Goal: Book appointment/travel/reservation

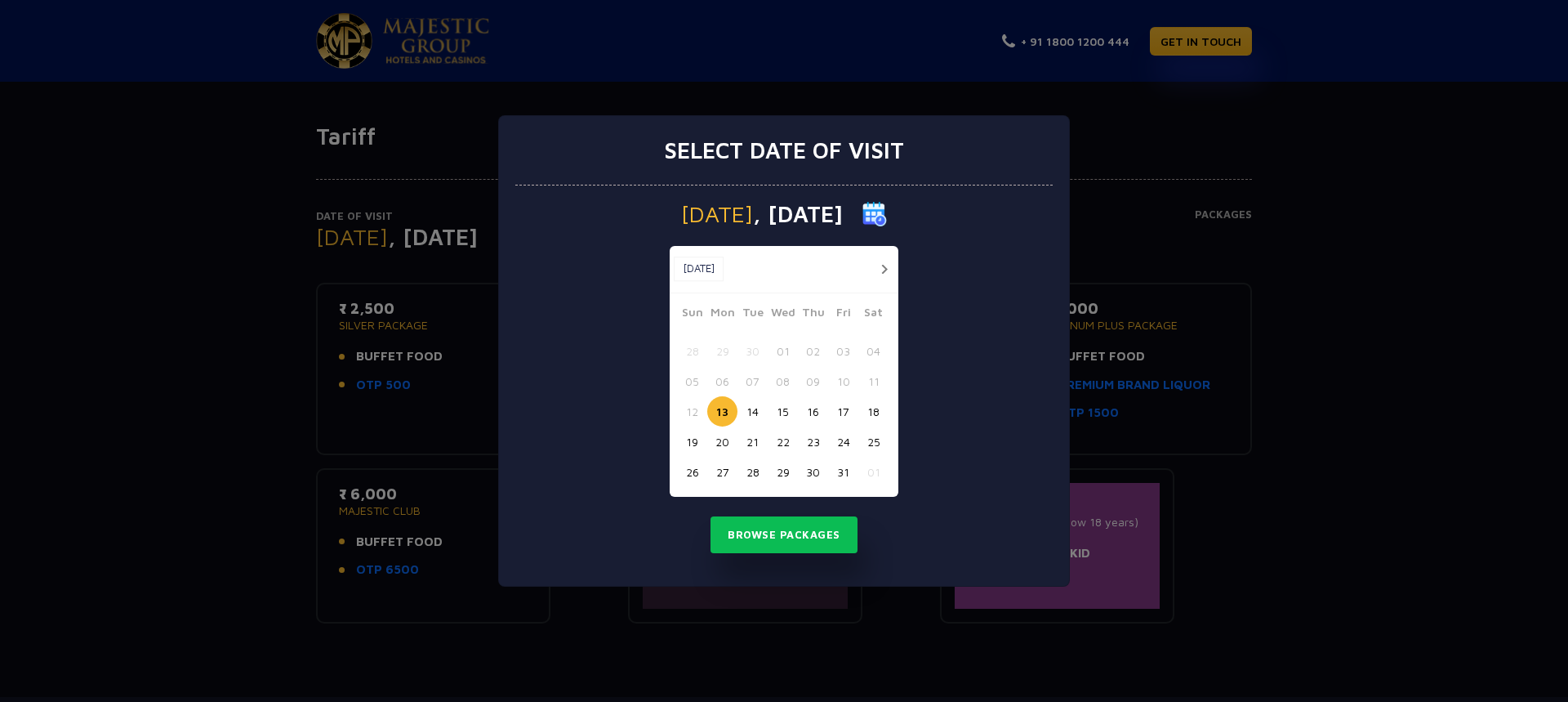
click at [815, 444] on button "23" at bounding box center [812, 441] width 30 height 30
click at [811, 442] on button "23" at bounding box center [812, 441] width 30 height 30
click at [816, 445] on button "23" at bounding box center [812, 441] width 30 height 30
click at [778, 534] on button "Browse Packages" at bounding box center [783, 536] width 147 height 38
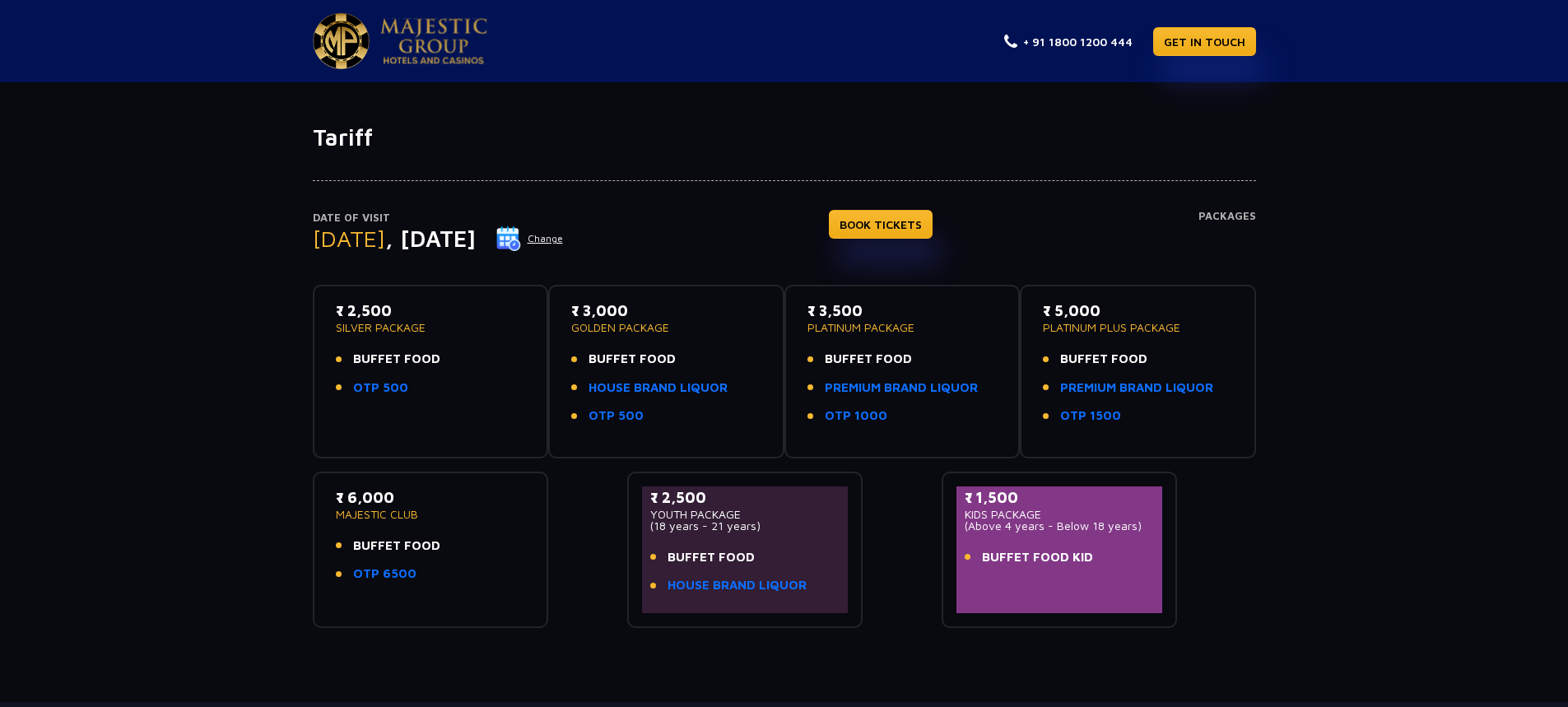
click at [746, 523] on p "(18 years - 21 years)" at bounding box center [746, 525] width 190 height 11
click at [682, 558] on span "BUFFET FOOD" at bounding box center [711, 557] width 87 height 19
click at [795, 539] on div "₹ 2,500 YOUTH PACKAGE (18 years - 21 years) BUFFET FOOD HOUSE BRAND LIQUOR" at bounding box center [746, 545] width 190 height 118
click at [691, 588] on link "HOUSE BRAND LIQUOR" at bounding box center [737, 585] width 139 height 19
